Goal: Task Accomplishment & Management: Manage account settings

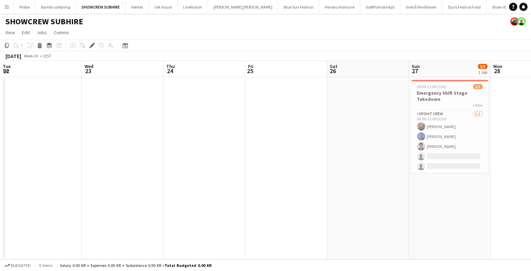
scroll to position [0, 205]
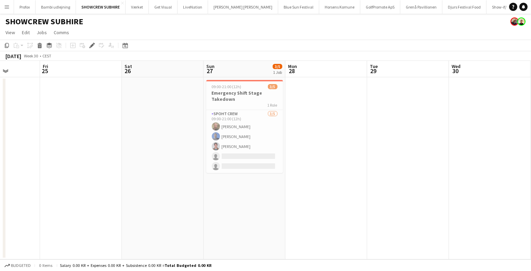
click at [5, 9] on app-icon "Menu" at bounding box center [6, 6] width 5 height 5
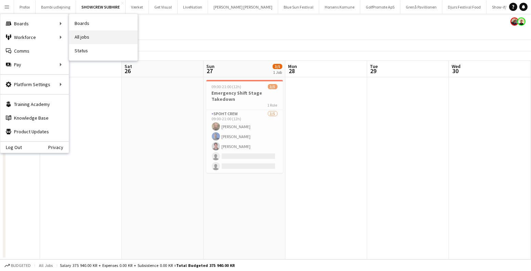
click at [77, 34] on link "All jobs" at bounding box center [103, 37] width 68 height 14
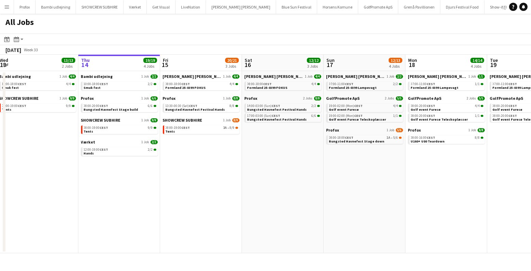
scroll to position [0, 183]
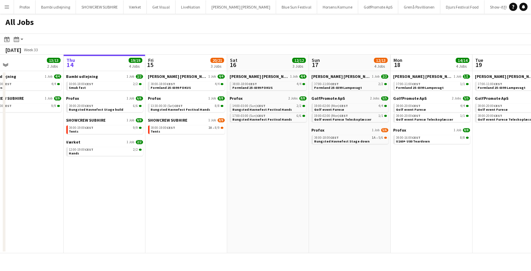
drag, startPoint x: 442, startPoint y: 155, endPoint x: 419, endPoint y: 154, distance: 22.6
click at [422, 155] on app-calendar-viewport "Mon 11 1/1 1 Job Tue 12 7/7 2 Jobs Wed 13 13/13 2 Jobs Thu 14 19/19 4 Jobs Fri …" at bounding box center [265, 154] width 531 height 199
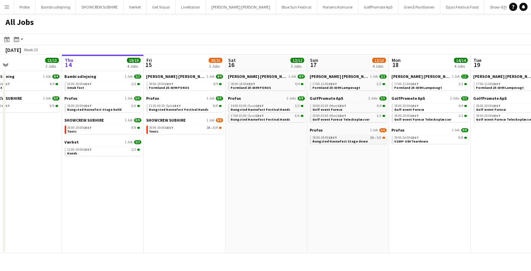
click at [349, 141] on span "Rungsted Havnefest Stage down" at bounding box center [340, 141] width 55 height 4
click at [6, 9] on app-icon "Menu" at bounding box center [6, 6] width 5 height 5
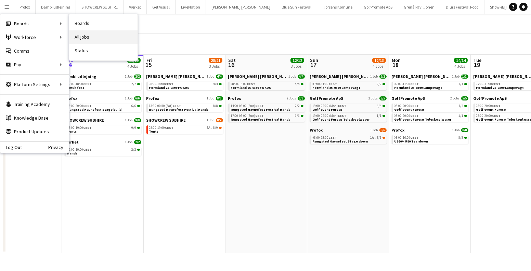
click at [93, 34] on link "All jobs" at bounding box center [103, 37] width 68 height 14
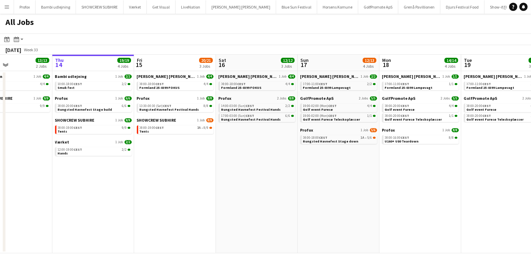
drag, startPoint x: 264, startPoint y: 196, endPoint x: 214, endPoint y: 183, distance: 51.7
click at [246, 193] on app-calendar-viewport "Mon 11 1/1 1 Job Tue 12 7/7 2 Jobs Wed 13 13/13 2 Jobs Thu 14 19/19 4 Jobs Fri …" at bounding box center [265, 154] width 531 height 199
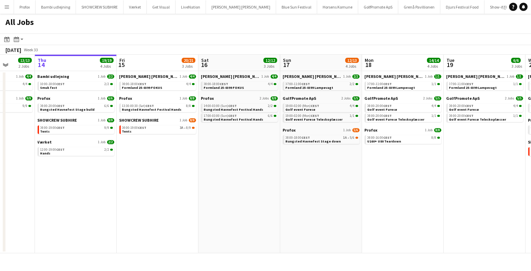
scroll to position [0, 211]
click at [242, 171] on app-date-cell "Danny Black Luna 1 Job 4/4 08:00-18:00 CEST 4/4 Formland 25-0399 FOKUS Profox 2…" at bounding box center [239, 162] width 82 height 182
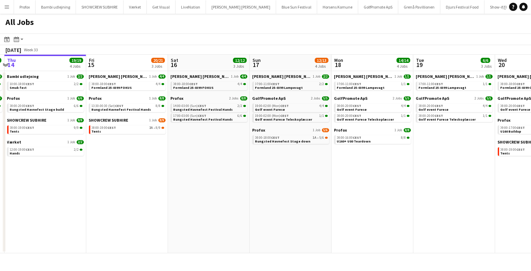
scroll to position [0, 296]
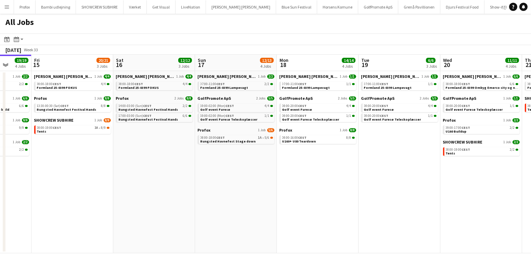
drag, startPoint x: 249, startPoint y: 143, endPoint x: 163, endPoint y: 154, distance: 86.9
click at [164, 154] on app-calendar-viewport "Mon 11 1/1 1 Job Tue 12 7/7 2 Jobs Wed 13 13/13 2 Jobs Thu 14 19/19 4 Jobs Fri …" at bounding box center [265, 154] width 531 height 199
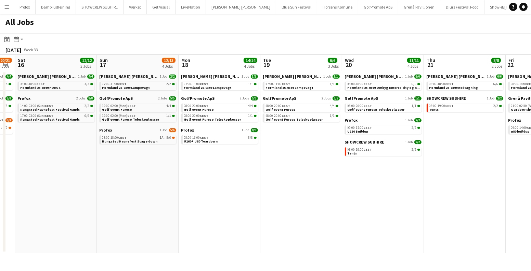
scroll to position [0, 242]
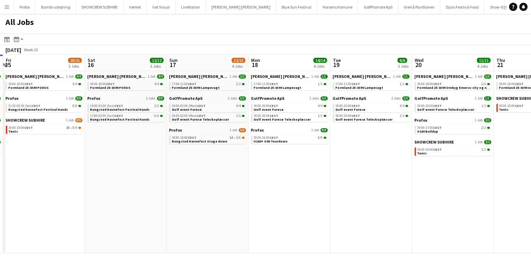
drag, startPoint x: 327, startPoint y: 171, endPoint x: 299, endPoint y: 179, distance: 29.1
click at [299, 179] on app-calendar-viewport "Tue 12 7/7 2 Jobs Wed 13 13/13 2 Jobs Thu 14 19/19 4 Jobs Fri 15 20/21 3 Jobs S…" at bounding box center [265, 154] width 531 height 199
click at [8, 4] on app-icon "Menu" at bounding box center [6, 6] width 5 height 5
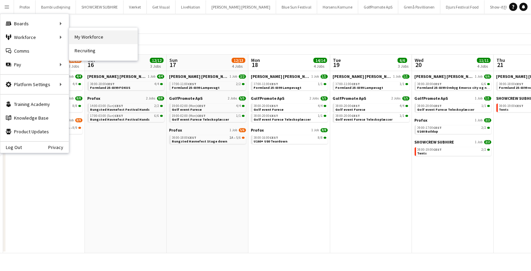
click at [89, 34] on link "My Workforce" at bounding box center [103, 37] width 68 height 14
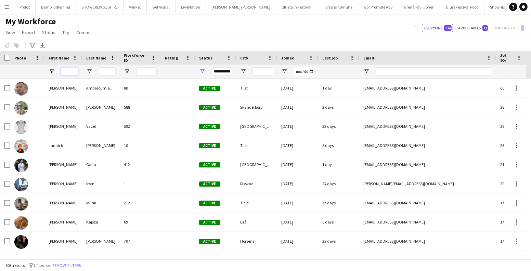
click at [73, 72] on input "First Name Filter Input" at bounding box center [69, 71] width 17 height 8
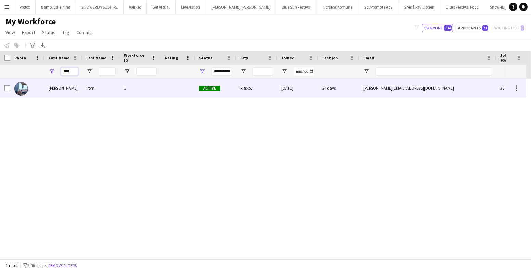
type input "****"
click at [45, 87] on div "Armando" at bounding box center [63, 88] width 38 height 19
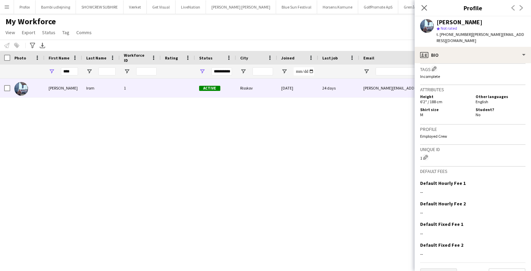
scroll to position [283, 0]
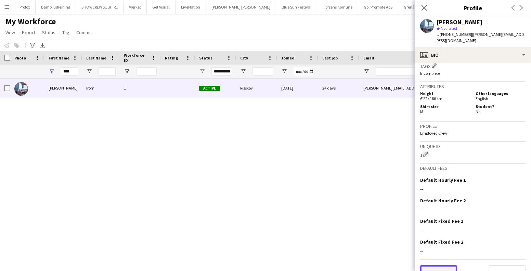
click at [443, 265] on button "Previous" at bounding box center [438, 272] width 37 height 14
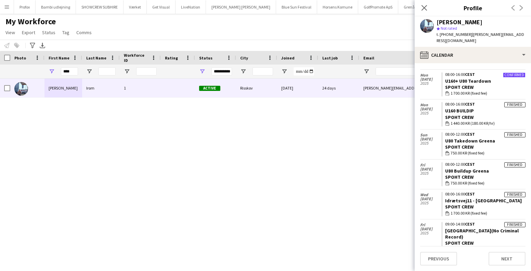
scroll to position [326, 0]
click at [469, 77] on link "U160+ U80 Teardown" at bounding box center [468, 80] width 46 height 6
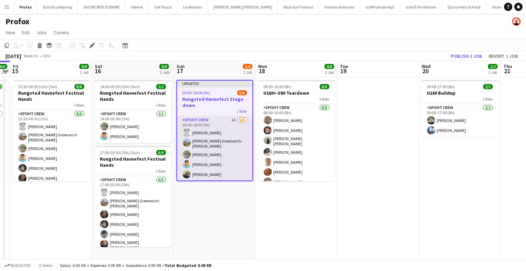
click at [232, 157] on app-card-role "Spoht Crew 1A 5/6 09:00-18:00 (9h) Simon Vacel Asta Elisabeth Greenwich-Wagner …" at bounding box center [214, 153] width 75 height 75
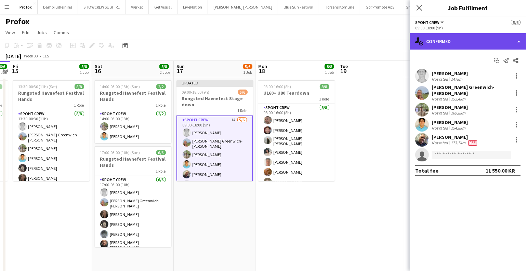
click at [478, 43] on div "single-neutral-actions-check-2 Confirmed" at bounding box center [468, 41] width 116 height 16
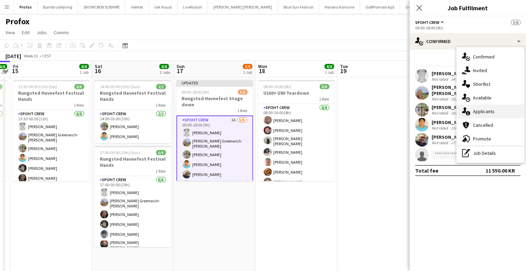
click at [487, 109] on div "single-neutral-actions-information Applicants" at bounding box center [491, 112] width 68 height 14
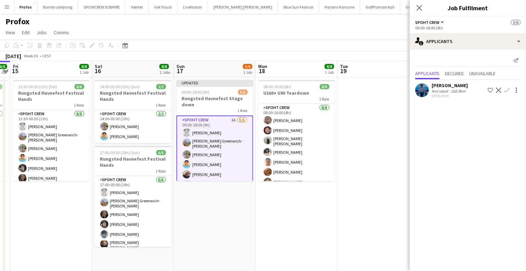
click at [234, 192] on app-date-cell "Updated 09:00-18:00 (9h) 5/6 Rungsted Havnefest Stage down 1 Role Spoht Crew 1A…" at bounding box center [215, 200] width 82 height 247
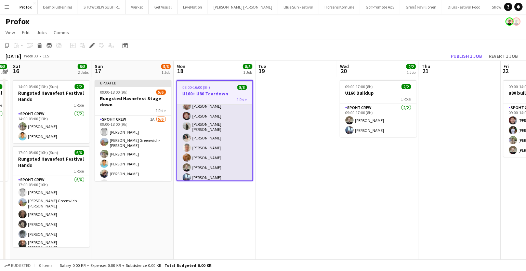
scroll to position [16, 0]
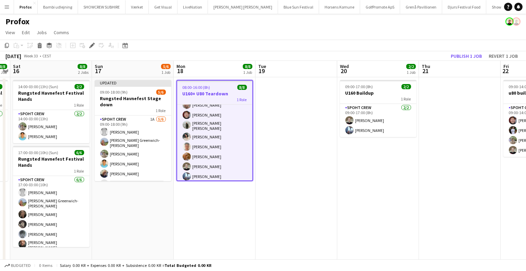
click at [204, 86] on span "08:00-16:00 (8h)" at bounding box center [197, 87] width 28 height 5
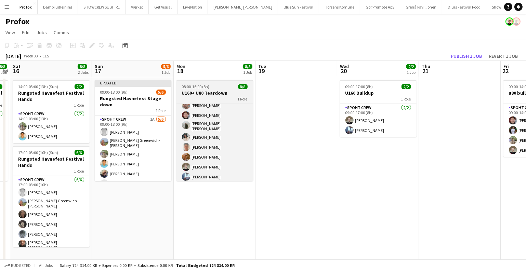
click at [204, 86] on span "08:00-16:00 (8h)" at bounding box center [196, 86] width 28 height 5
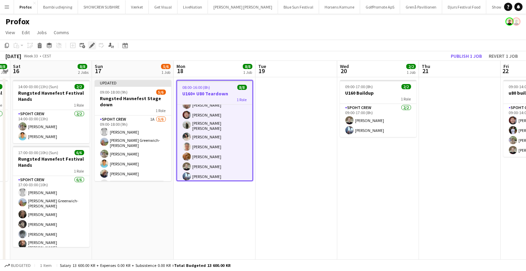
click at [90, 47] on icon at bounding box center [90, 48] width 2 height 2
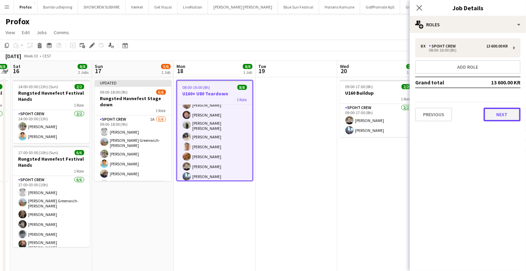
click at [499, 118] on button "Next" at bounding box center [502, 115] width 37 height 14
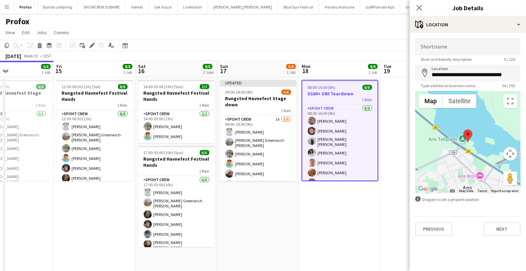
scroll to position [0, 230]
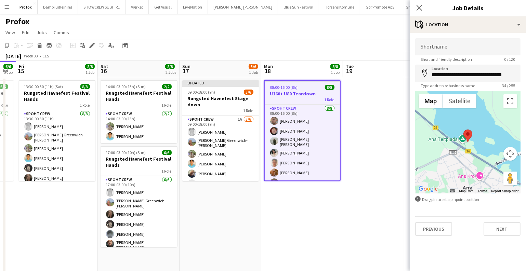
drag, startPoint x: 182, startPoint y: 230, endPoint x: 269, endPoint y: 222, distance: 87.6
click at [269, 222] on app-calendar-viewport "Tue 12 Wed 13 Thu 14 6/6 1 Job Fri 15 8/8 1 Job Sat 16 8/8 2 Jobs Sun 17 5/6 1 …" at bounding box center [263, 192] width 526 height 263
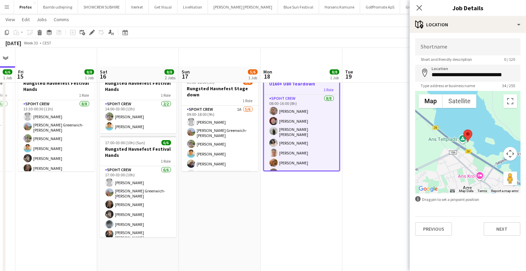
scroll to position [0, 0]
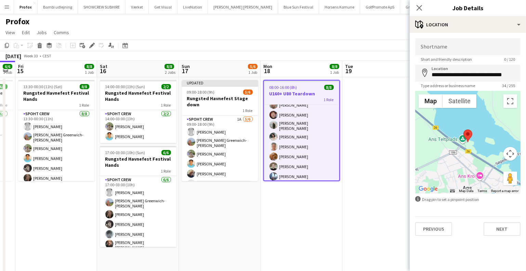
click at [377, 141] on app-date-cell at bounding box center [383, 200] width 82 height 247
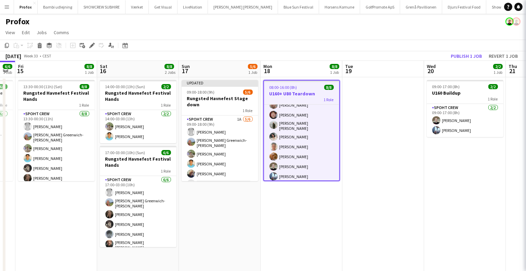
scroll to position [15, 0]
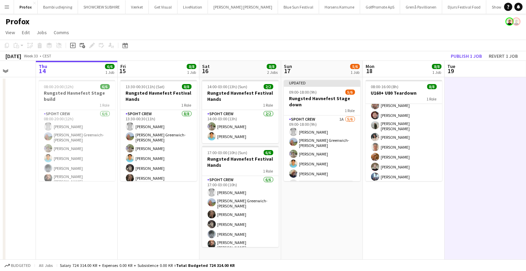
drag, startPoint x: 277, startPoint y: 201, endPoint x: 383, endPoint y: 223, distance: 108.6
click at [383, 223] on app-calendar-viewport "Mon 11 Tue 12 Wed 13 Thu 14 6/6 1 Job Fri 15 8/8 1 Job Sat 16 8/8 2 Jobs Sun 17…" at bounding box center [263, 192] width 526 height 263
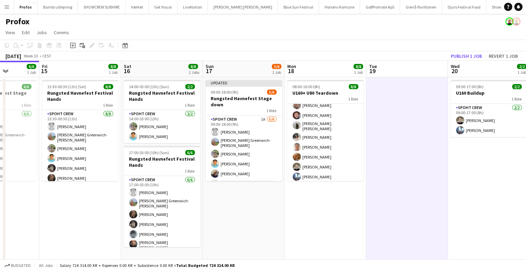
drag, startPoint x: 418, startPoint y: 217, endPoint x: 322, endPoint y: 217, distance: 95.8
click at [326, 218] on app-calendar-viewport "Mon 11 Tue 12 Wed 13 Thu 14 6/6 1 Job Fri 15 8/8 1 Job Sat 16 8/8 2 Jobs Sun 17…" at bounding box center [263, 192] width 526 height 263
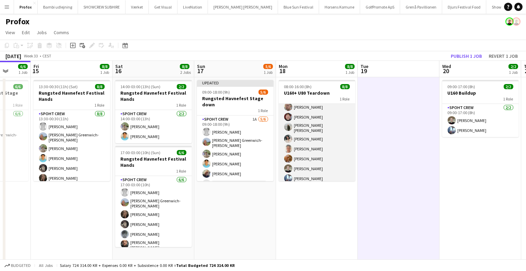
scroll to position [15, 0]
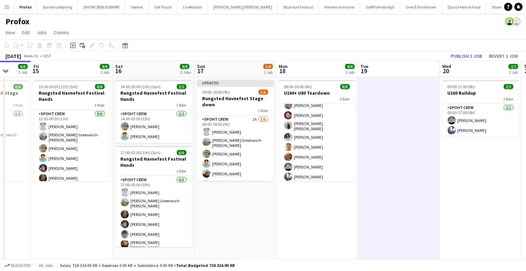
click at [301, 246] on app-date-cell "08:00-16:00 (8h) 8/8 U160+ U80 Teardown 1 Role Spoht Crew [DATE] 08:00-16:00 (8…" at bounding box center [317, 200] width 82 height 247
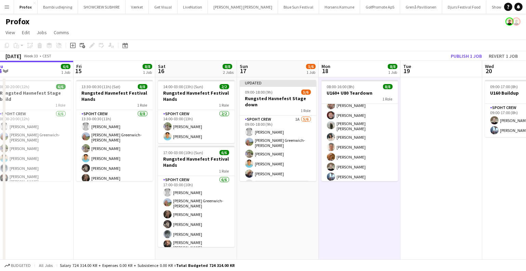
scroll to position [0, 236]
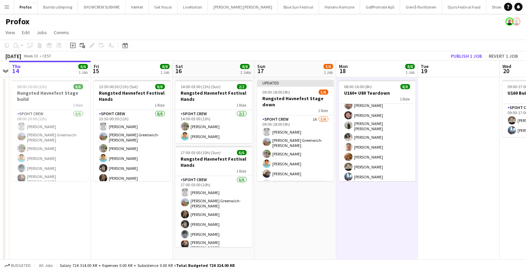
drag, startPoint x: 343, startPoint y: 234, endPoint x: 358, endPoint y: 237, distance: 14.9
click at [358, 237] on app-calendar-viewport "Mon 11 Tue 12 Wed 13 Thu 14 6/6 1 Job Fri 15 8/8 1 Job Sat 16 8/8 2 Jobs Sun 17…" at bounding box center [263, 192] width 526 height 263
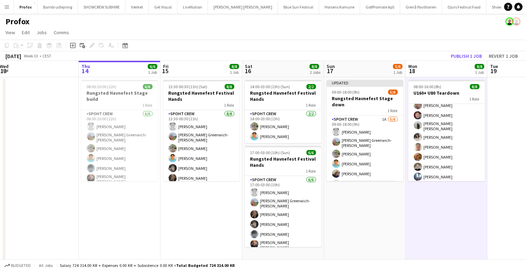
drag, startPoint x: 334, startPoint y: 224, endPoint x: 414, endPoint y: 231, distance: 80.3
click at [414, 231] on app-calendar-viewport "Mon 11 Tue 12 Wed 13 Thu 14 6/6 1 Job Fri 15 8/8 1 Job Sat 16 8/8 2 Jobs Sun 17…" at bounding box center [263, 192] width 526 height 263
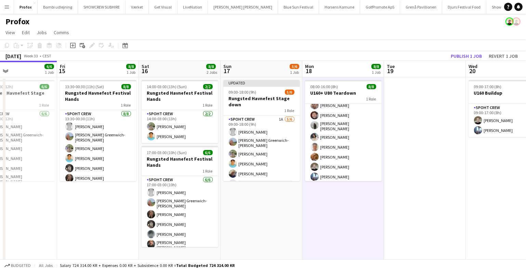
drag, startPoint x: 432, startPoint y: 226, endPoint x: 323, endPoint y: 218, distance: 109.4
click at [329, 220] on app-calendar-viewport "Mon 11 Tue 12 Wed 13 Thu 14 6/6 1 Job Fri 15 8/8 1 Job Sat 16 8/8 2 Jobs Sun 17…" at bounding box center [263, 192] width 526 height 263
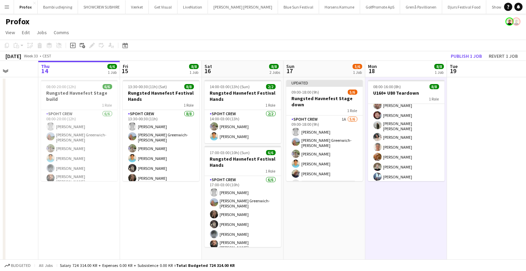
drag, startPoint x: 459, startPoint y: 183, endPoint x: 264, endPoint y: 187, distance: 194.7
click at [275, 191] on app-calendar-viewport "Mon 11 Tue 12 Wed 13 Thu 14 6/6 1 Job Fri 15 8/8 1 Job Sat 16 8/8 2 Jobs Sun 17…" at bounding box center [263, 192] width 526 height 263
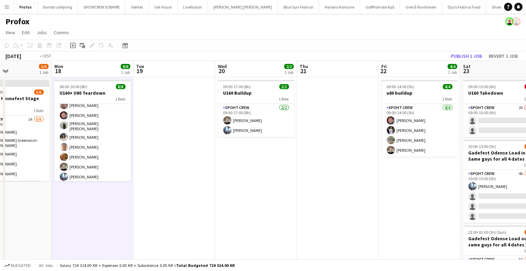
drag, startPoint x: 442, startPoint y: 196, endPoint x: 285, endPoint y: 201, distance: 157.1
click at [304, 203] on app-calendar-viewport "Thu 14 6/6 1 Job Fri 15 8/8 1 Job Sat 16 8/8 2 Jobs Sun 17 5/6 1 Job Mon 18 8/8…" at bounding box center [263, 192] width 526 height 263
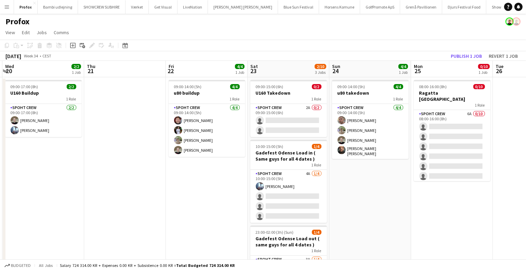
drag, startPoint x: 364, startPoint y: 198, endPoint x: 210, endPoint y: 201, distance: 154.3
click at [195, 205] on app-calendar-viewport "Sun 17 5/6 1 Job Mon 18 8/8 1 Job Tue 19 Wed 20 2/2 1 Job Thu 21 Fri 22 4/4 1 J…" at bounding box center [263, 192] width 526 height 263
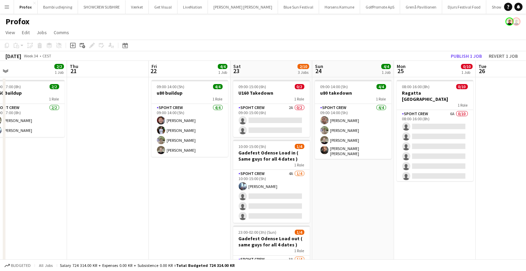
drag, startPoint x: 392, startPoint y: 206, endPoint x: 229, endPoint y: 208, distance: 162.5
click at [239, 210] on app-calendar-viewport "Sun 17 5/6 1 Job Mon 18 8/8 1 Job Tue 19 Wed 20 2/2 1 Job Thu 21 Fri 22 4/4 1 J…" at bounding box center [263, 192] width 526 height 263
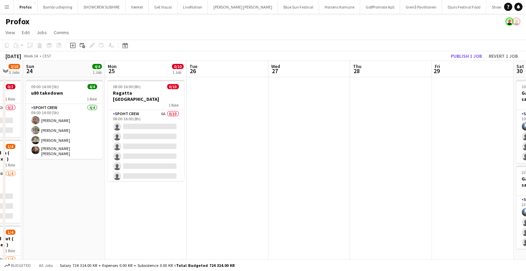
drag, startPoint x: 357, startPoint y: 203, endPoint x: 231, endPoint y: 213, distance: 126.6
click at [233, 214] on app-calendar-viewport "Wed 20 2/2 1 Job Thu 21 Fri 22 4/4 1 Job Sat 23 2/10 3 Jobs Sun 24 4/4 1 Job Mo…" at bounding box center [263, 192] width 526 height 263
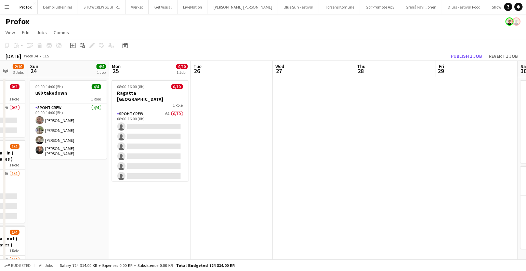
drag, startPoint x: 200, startPoint y: 209, endPoint x: 122, endPoint y: 213, distance: 77.8
click at [122, 213] on app-calendar-viewport "Wed 20 2/2 1 Job Thu 21 Fri 22 4/4 1 Job Sat 23 2/10 3 Jobs Sun 24 4/4 1 Job Mo…" at bounding box center [263, 192] width 526 height 263
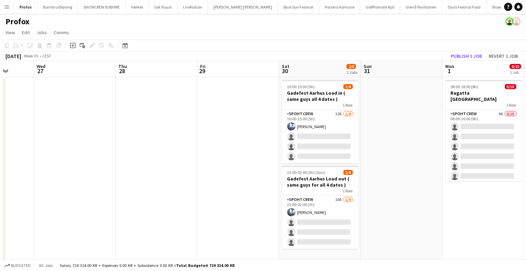
drag, startPoint x: 285, startPoint y: 201, endPoint x: 149, endPoint y: 204, distance: 135.8
click at [150, 204] on app-calendar-viewport "Sat 23 2/10 3 Jobs Sun 24 4/4 1 Job Mon 25 0/10 1 Job Tue 26 Wed 27 Thu 28 Fri …" at bounding box center [263, 192] width 526 height 263
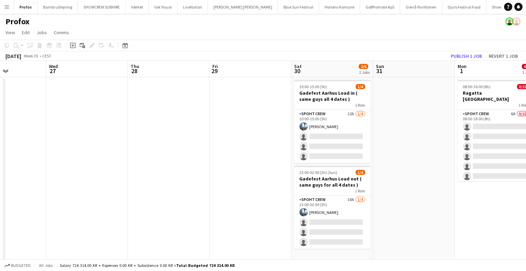
drag, startPoint x: 332, startPoint y: 211, endPoint x: 272, endPoint y: 210, distance: 59.9
click at [273, 210] on app-calendar-viewport "Sat 23 2/10 3 Jobs Sun 24 4/4 1 Job Mon 25 0/10 1 Job Tue 26 Wed 27 Thu 28 Fri …" at bounding box center [263, 192] width 526 height 263
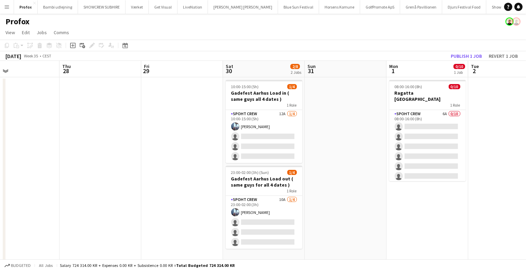
drag, startPoint x: 273, startPoint y: 204, endPoint x: 367, endPoint y: 213, distance: 94.2
click at [379, 213] on app-calendar-viewport "Mon 25 0/10 1 Job Tue 26 Wed 27 Thu 28 Fri 29 Sat 30 2/8 2 Jobs Sun 31 Mon 1 0/…" at bounding box center [263, 192] width 526 height 263
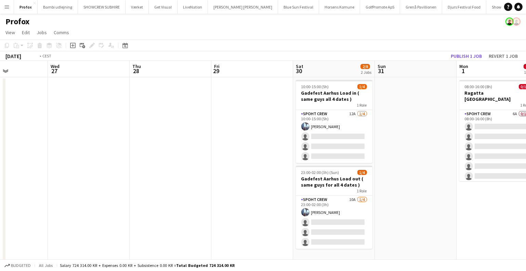
drag, startPoint x: 201, startPoint y: 213, endPoint x: 301, endPoint y: 216, distance: 99.6
click at [372, 221] on app-calendar-viewport "Sun 24 4/4 1 Job Mon 25 0/10 1 Job Tue 26 Wed 27 Thu 28 Fri 29 Sat 30 2/8 2 Job…" at bounding box center [263, 192] width 526 height 263
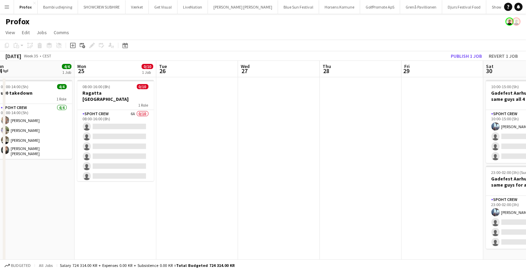
drag, startPoint x: 248, startPoint y: 211, endPoint x: 405, endPoint y: 224, distance: 157.5
click at [405, 224] on app-calendar-viewport "Fri 22 4/4 1 Job Sat 23 2/10 3 Jobs Sun 24 4/4 1 Job Mon 25 0/10 1 Job Tue 26 W…" at bounding box center [263, 192] width 526 height 263
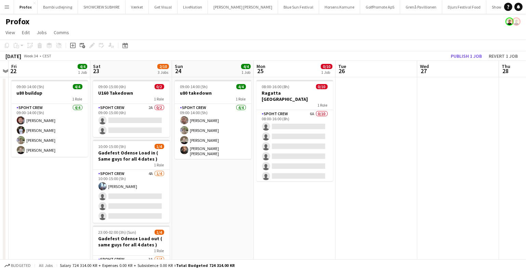
drag, startPoint x: 277, startPoint y: 223, endPoint x: 395, endPoint y: 235, distance: 119.0
click at [395, 235] on app-calendar-viewport "Wed 20 2/2 1 Job Thu 21 Fri 22 4/4 1 Job Sat 23 2/10 3 Jobs Sun 24 4/4 1 Job Mo…" at bounding box center [263, 192] width 526 height 263
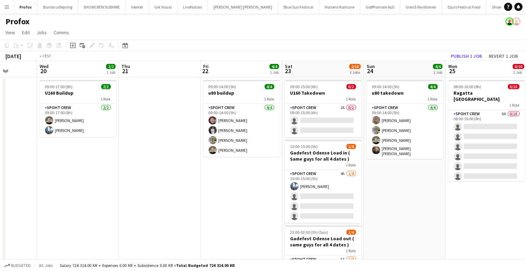
drag, startPoint x: 178, startPoint y: 210, endPoint x: 305, endPoint y: 229, distance: 129.3
click at [313, 229] on app-calendar-viewport "Sun 17 5/6 1 Job Mon 18 8/8 1 Job Tue 19 Wed 20 2/2 1 Job Thu 21 Fri 22 4/4 1 J…" at bounding box center [263, 192] width 526 height 263
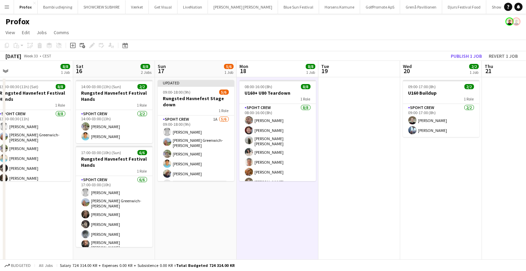
drag, startPoint x: 386, startPoint y: 231, endPoint x: 382, endPoint y: 227, distance: 6.1
click at [407, 231] on app-calendar-viewport "Wed 13 Thu 14 6/6 1 Job Fri 15 8/8 1 Job Sat 16 8/8 2 Jobs Sun 17 5/6 1 Job Mon…" at bounding box center [263, 192] width 526 height 263
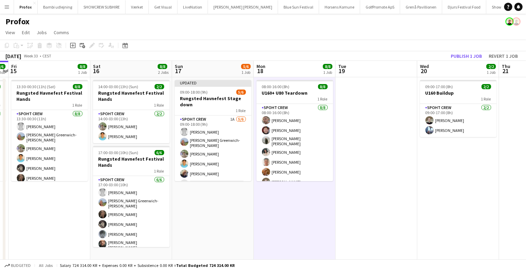
drag, startPoint x: 393, startPoint y: 235, endPoint x: 416, endPoint y: 236, distance: 22.3
click at [416, 236] on app-calendar-viewport "Wed 13 Thu 14 6/6 1 Job Fri 15 8/8 1 Job Sat 16 8/8 2 Jobs Sun 17 5/6 1 Job Mon…" at bounding box center [263, 192] width 526 height 263
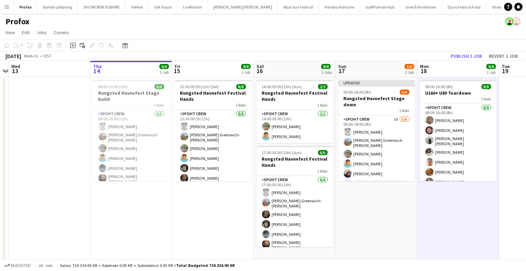
scroll to position [0, 155]
click at [161, 220] on app-date-cell "08:00-20:00 (12h) 6/6 Rungsted Havnefest Stage build 1 Role Spoht Crew [DATE] 0…" at bounding box center [132, 200] width 82 height 247
